Goal: Information Seeking & Learning: Find contact information

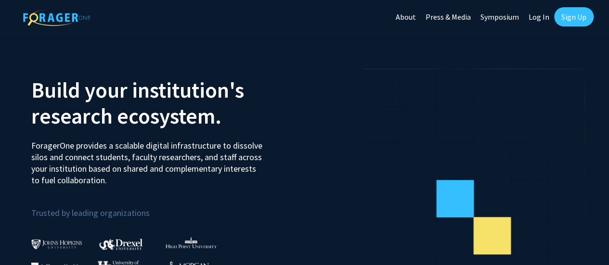
click at [540, 20] on link "Log In" at bounding box center [538, 17] width 30 height 34
select select
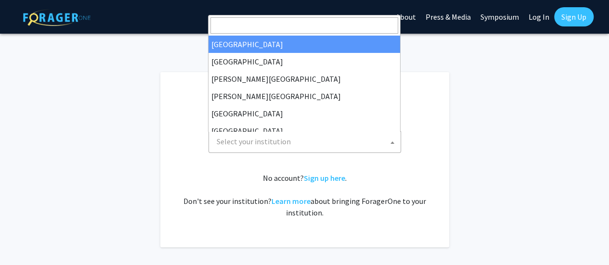
click at [335, 139] on span "Select your institution" at bounding box center [307, 142] width 188 height 20
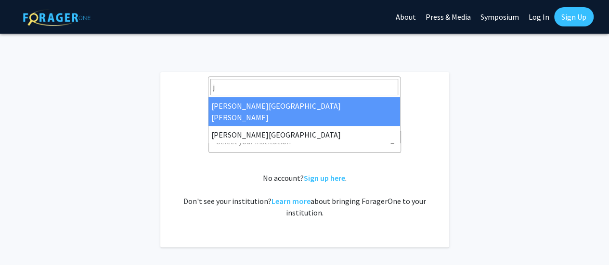
type input "j"
select select "1"
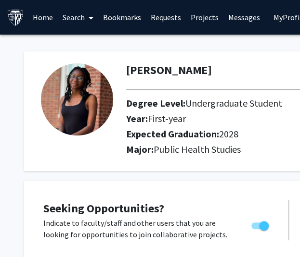
click at [36, 25] on link "Home" at bounding box center [43, 17] width 30 height 34
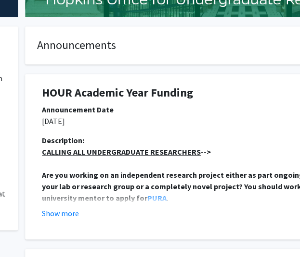
scroll to position [164, 183]
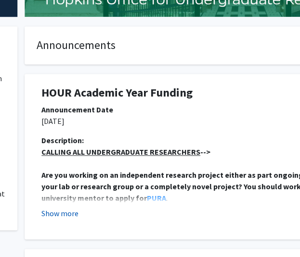
click at [64, 216] on button "Show more" at bounding box center [59, 214] width 37 height 12
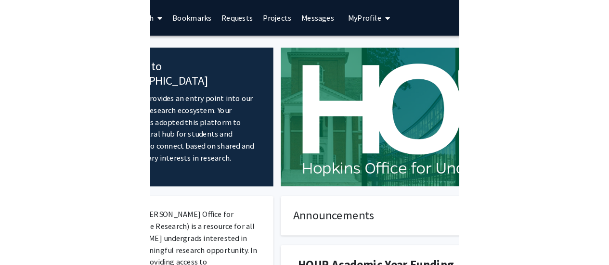
scroll to position [0, 0]
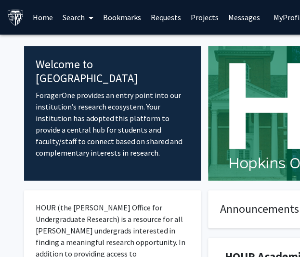
click at [69, 18] on link "Search" at bounding box center [78, 17] width 40 height 34
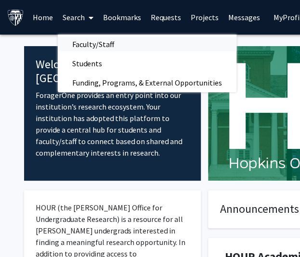
click at [94, 36] on span "Faculty/Staff" at bounding box center [93, 44] width 71 height 19
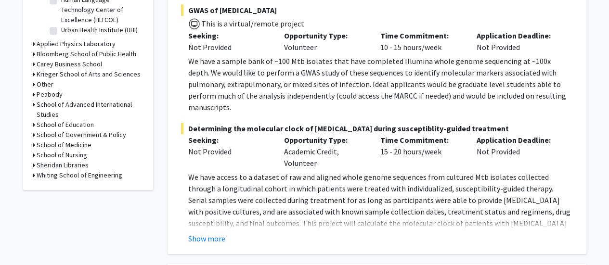
scroll to position [387, 0]
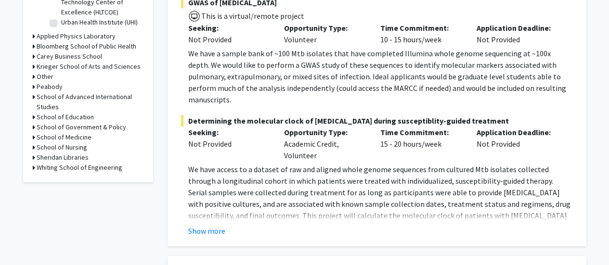
click at [88, 43] on h3 "Bloomberg School of Public Health" at bounding box center [87, 46] width 100 height 10
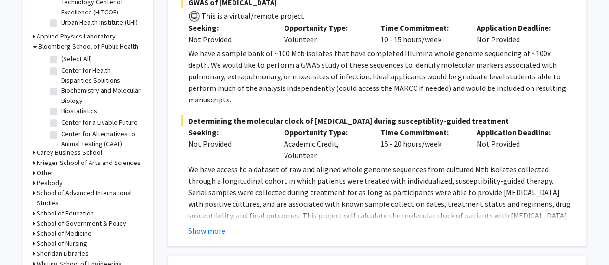
click at [61, 73] on label "Center for Health Disparities Solutions" at bounding box center [101, 75] width 80 height 20
click at [61, 72] on input "Center for Health Disparities Solutions" at bounding box center [64, 68] width 6 height 6
checkbox input "true"
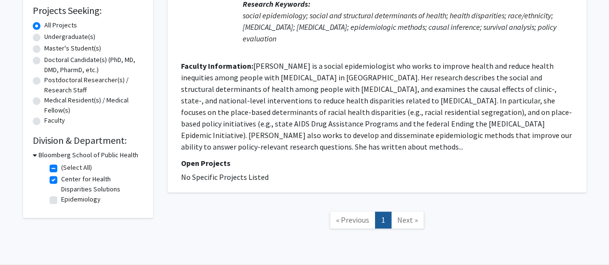
scroll to position [163, 0]
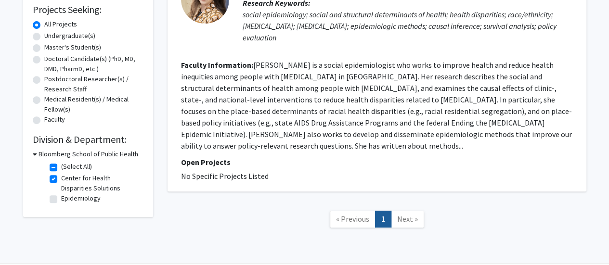
click at [61, 195] on label "Epidemiology" at bounding box center [80, 198] width 39 height 10
click at [61, 195] on input "Epidemiology" at bounding box center [64, 196] width 6 height 6
checkbox input "true"
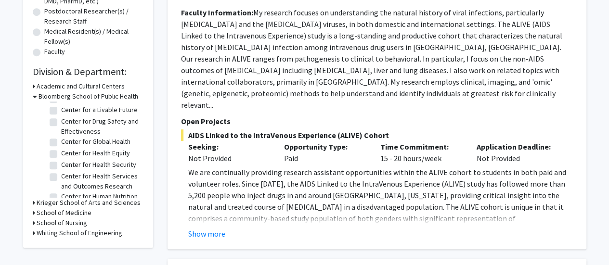
scroll to position [43, 0]
click at [61, 146] on label "Center for Global Health" at bounding box center [95, 141] width 69 height 10
click at [61, 142] on input "Center for Global Health" at bounding box center [64, 139] width 6 height 6
checkbox input "true"
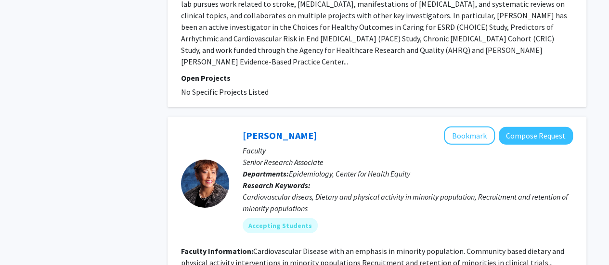
scroll to position [1438, 0]
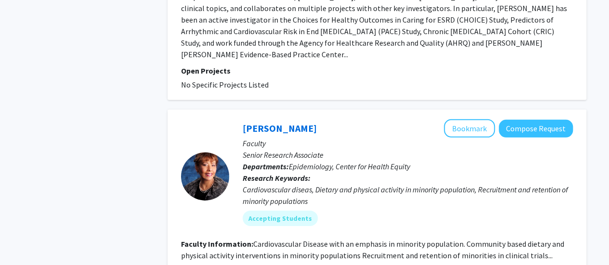
drag, startPoint x: 329, startPoint y: 59, endPoint x: 237, endPoint y: 59, distance: 92.4
click at [237, 119] on div "Jeanne Charleston Bookmark Compose Request Faculty Senior Research Associate De…" at bounding box center [400, 176] width 343 height 114
copy link "Jeanne Charleston"
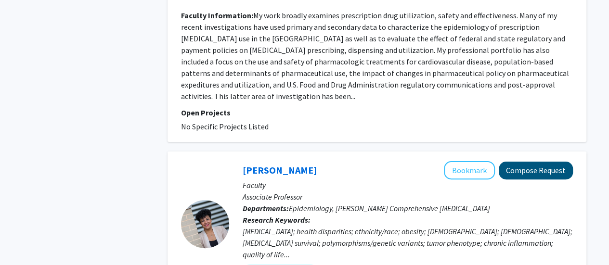
scroll to position [1888, 0]
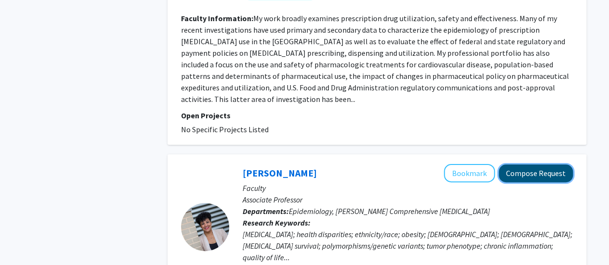
click at [509, 165] on button "Compose Request" at bounding box center [535, 174] width 74 height 18
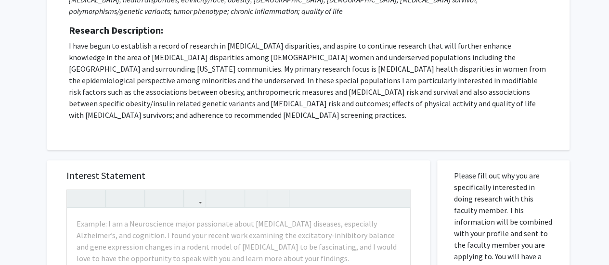
scroll to position [157, 0]
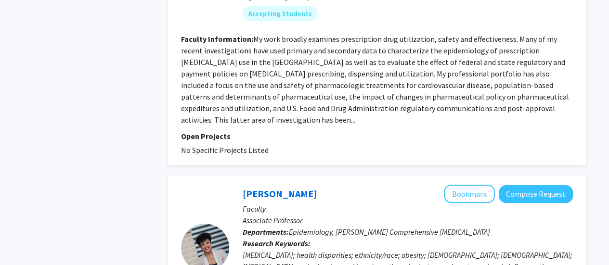
scroll to position [1866, 0]
click at [472, 185] on button "Bookmark" at bounding box center [469, 194] width 51 height 18
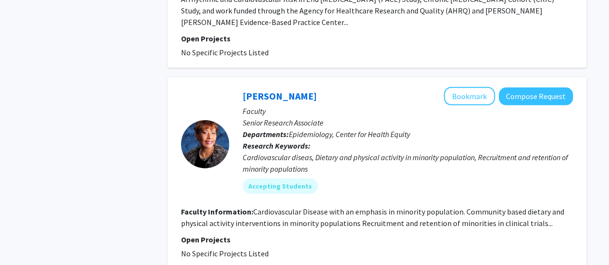
scroll to position [1470, 0]
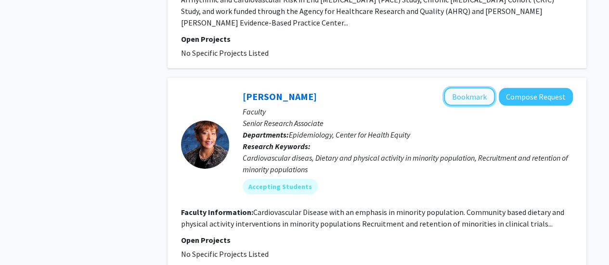
click at [461, 88] on button "Bookmark" at bounding box center [469, 97] width 51 height 18
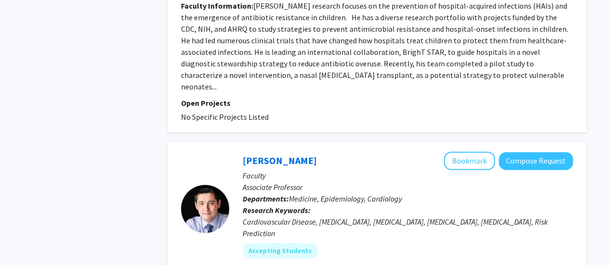
scroll to position [2596, 0]
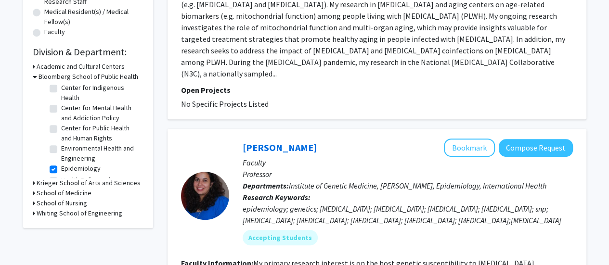
scroll to position [165, 0]
